Goal: Task Accomplishment & Management: Complete application form

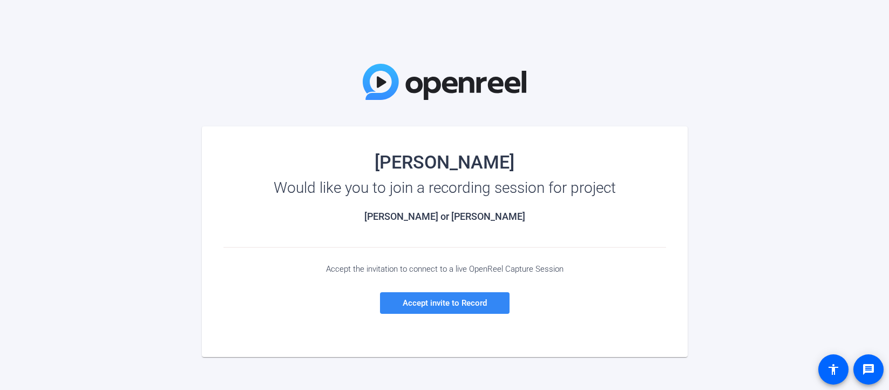
click at [428, 300] on span "Accept invite to Record" at bounding box center [445, 303] width 84 height 10
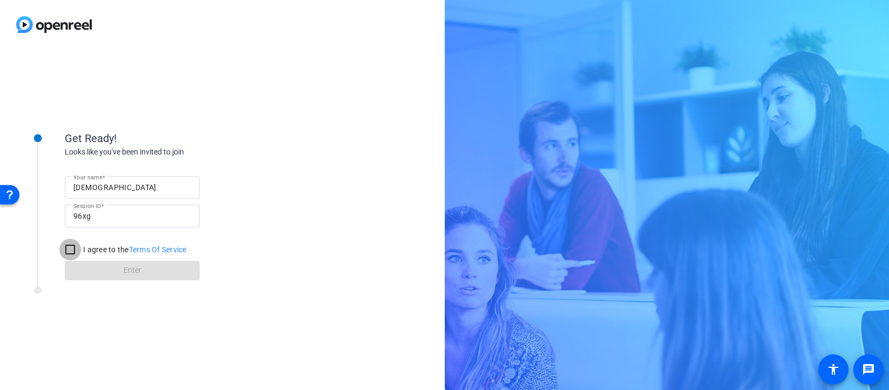
click at [69, 247] on input "I agree to the Terms Of Service" at bounding box center [70, 250] width 22 height 22
checkbox input "true"
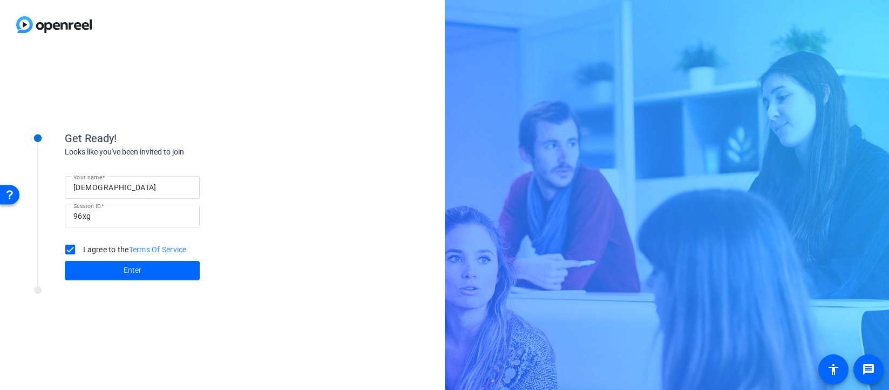
drag, startPoint x: 149, startPoint y: 276, endPoint x: 287, endPoint y: 282, distance: 137.9
click at [154, 277] on span at bounding box center [132, 271] width 135 height 26
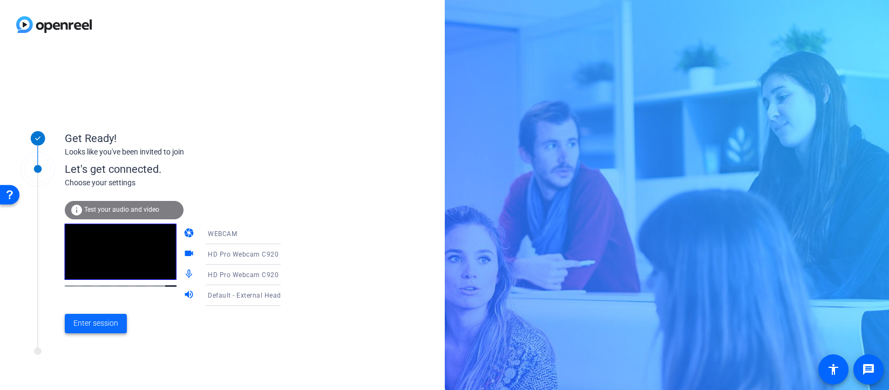
click at [96, 323] on span "Enter session" at bounding box center [95, 323] width 45 height 11
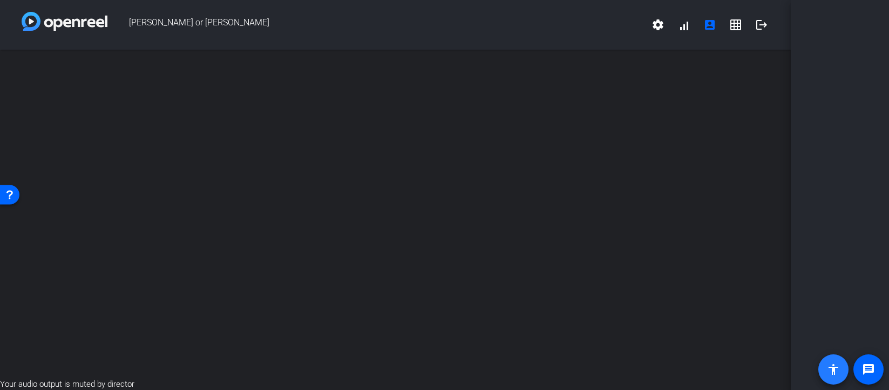
click at [835, 379] on span at bounding box center [834, 369] width 26 height 26
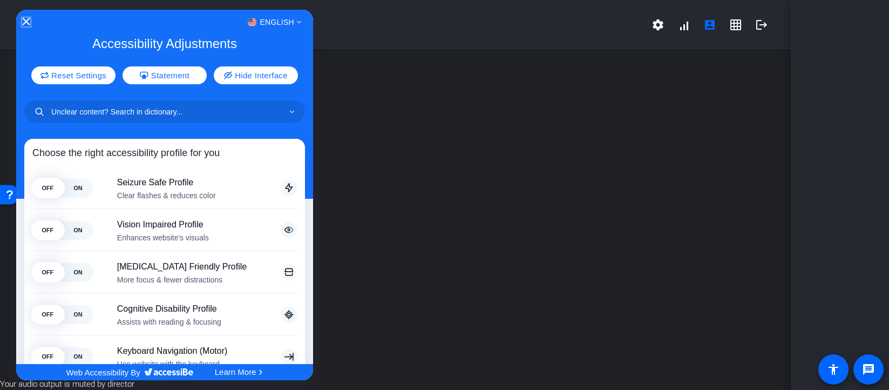
drag, startPoint x: 22, startPoint y: 19, endPoint x: 39, endPoint y: 19, distance: 17.8
click at [22, 19] on icon "Close Accessibility Interface" at bounding box center [26, 22] width 8 height 8
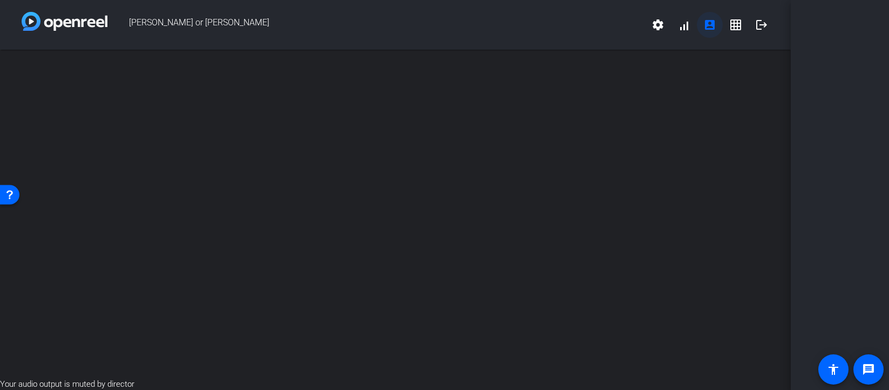
click at [710, 19] on mat-icon "account_box" at bounding box center [710, 24] width 13 height 13
